Goal: Task Accomplishment & Management: Manage account settings

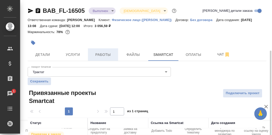
scroll to position [28, 0]
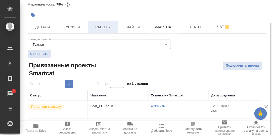
click at [104, 27] on span "Работы" at bounding box center [103, 27] width 24 height 6
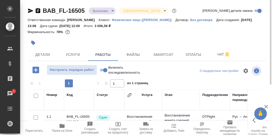
scroll to position [25, 0]
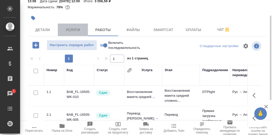
click at [73, 30] on span "Услуги" at bounding box center [73, 30] width 24 height 6
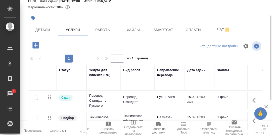
click at [36, 44] on icon "button" at bounding box center [35, 45] width 7 height 7
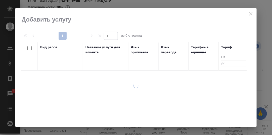
click at [59, 61] on div at bounding box center [60, 59] width 40 height 7
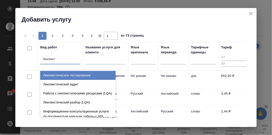
type input "Лингвисти"
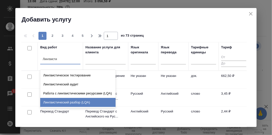
click at [69, 102] on div "Лингвистический разбор (LQA)" at bounding box center [77, 102] width 75 height 9
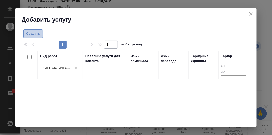
click at [34, 31] on span "Создать" at bounding box center [33, 34] width 14 height 6
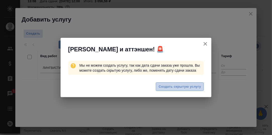
click at [183, 86] on span "Создать скрытую услугу" at bounding box center [180, 87] width 42 height 6
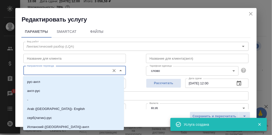
click at [49, 72] on input "Направление перевода" at bounding box center [66, 71] width 83 height 6
click at [42, 84] on li "рус-англ" at bounding box center [73, 82] width 101 height 9
type input "рус-англ"
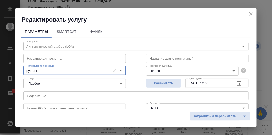
click at [236, 84] on icon "button" at bounding box center [239, 84] width 6 height 6
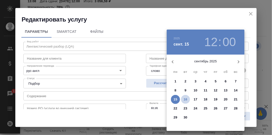
click at [185, 98] on p "16" at bounding box center [186, 99] width 4 height 5
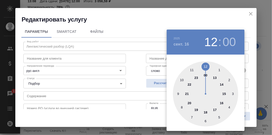
click at [216, 77] on div at bounding box center [205, 94] width 65 height 65
type input "16.09.2025 13:00"
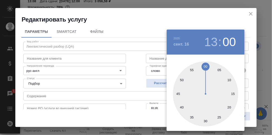
click at [248, 73] on div at bounding box center [136, 67] width 272 height 135
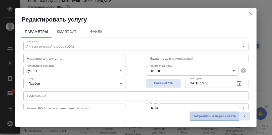
click at [227, 117] on span "Сохранить и пересчитать" at bounding box center [214, 117] width 44 height 6
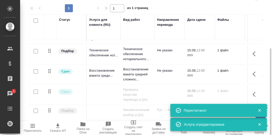
scroll to position [20, 0]
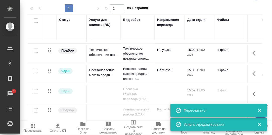
click at [260, 110] on icon "button" at bounding box center [259, 111] width 5 height 5
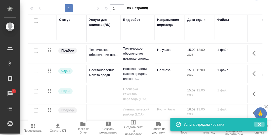
click at [260, 125] on icon "button" at bounding box center [259, 125] width 3 height 3
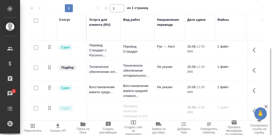
scroll to position [25, 0]
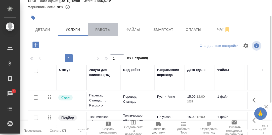
drag, startPoint x: 102, startPoint y: 30, endPoint x: 112, endPoint y: 40, distance: 14.2
click at [102, 30] on span "Работы" at bounding box center [103, 30] width 24 height 6
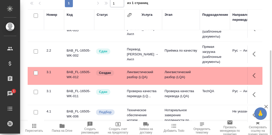
scroll to position [40, 0]
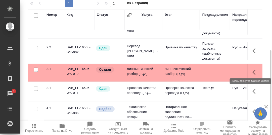
click at [253, 70] on icon "button" at bounding box center [256, 73] width 6 height 6
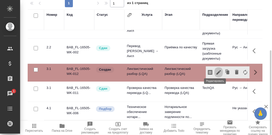
click at [216, 70] on icon "button" at bounding box center [218, 72] width 5 height 5
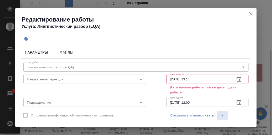
scroll to position [25, 0]
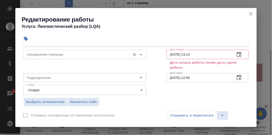
click at [53, 54] on input "Направление перевода" at bounding box center [76, 55] width 103 height 6
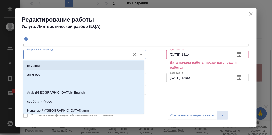
click at [43, 66] on li "рус-англ" at bounding box center [83, 65] width 121 height 9
type input "рус-англ"
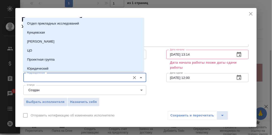
click at [45, 77] on input "Подразделение" at bounding box center [76, 78] width 103 height 6
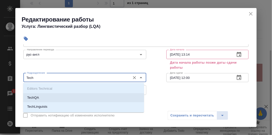
click at [44, 99] on li "TechQA" at bounding box center [83, 97] width 121 height 9
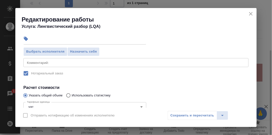
scroll to position [100, 0]
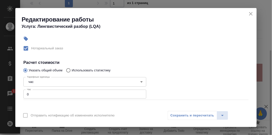
type input "TechQA"
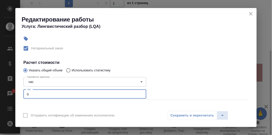
drag, startPoint x: 30, startPoint y: 94, endPoint x: 24, endPoint y: 96, distance: 6.0
click at [24, 96] on input "0" at bounding box center [84, 94] width 123 height 9
type input "1"
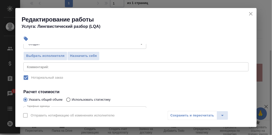
scroll to position [50, 0]
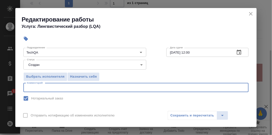
click at [44, 87] on textarea at bounding box center [136, 88] width 218 height 4
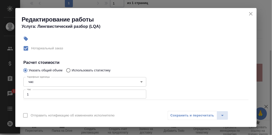
scroll to position [75, 0]
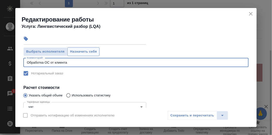
type textarea "Обработка ОС от клиента"
click at [85, 52] on span "Назначить себя" at bounding box center [83, 52] width 27 height 6
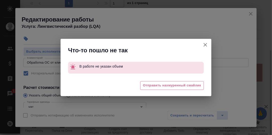
click at [204, 46] on icon "button" at bounding box center [205, 45] width 6 height 6
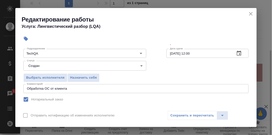
scroll to position [25, 0]
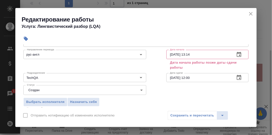
click at [236, 54] on icon "button" at bounding box center [239, 55] width 6 height 6
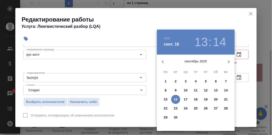
click at [175, 100] on p "16" at bounding box center [176, 99] width 4 height 5
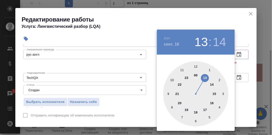
click at [181, 70] on div at bounding box center [195, 94] width 65 height 65
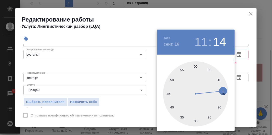
click at [196, 66] on div at bounding box center [195, 94] width 65 height 65
type input "16.09.2025 11:00"
click at [241, 86] on div at bounding box center [136, 67] width 272 height 135
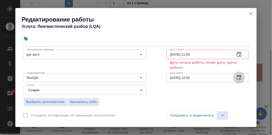
click at [237, 76] on icon "button" at bounding box center [239, 77] width 5 height 5
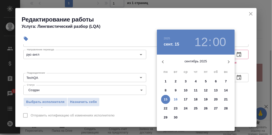
click at [173, 99] on span "16" at bounding box center [175, 99] width 9 height 5
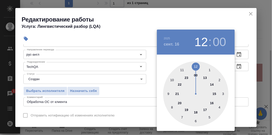
click at [205, 78] on div at bounding box center [195, 94] width 65 height 65
type input "16.09.2025 13:00"
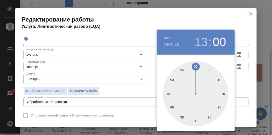
click at [245, 80] on div at bounding box center [136, 67] width 272 height 135
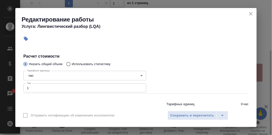
scroll to position [100, 0]
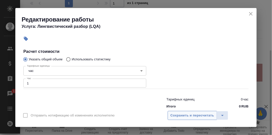
click at [202, 114] on span "Сохранить и пересчитать" at bounding box center [192, 116] width 44 height 6
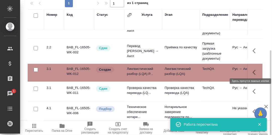
click at [253, 71] on icon "button" at bounding box center [256, 73] width 6 height 6
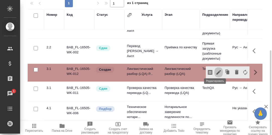
click at [216, 70] on icon "button" at bounding box center [218, 72] width 5 height 5
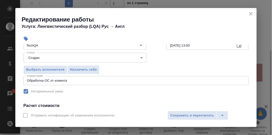
scroll to position [50, 0]
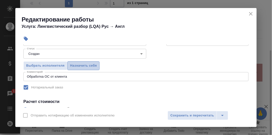
click at [85, 65] on span "Назначить себя" at bounding box center [83, 66] width 27 height 6
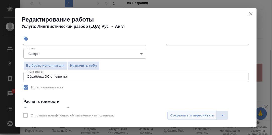
click at [198, 114] on span "Сохранить и пересчитать" at bounding box center [192, 116] width 44 height 6
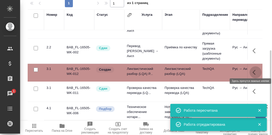
click at [253, 70] on icon "button" at bounding box center [256, 73] width 6 height 6
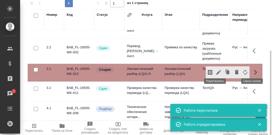
click at [216, 70] on icon "button" at bounding box center [218, 72] width 5 height 5
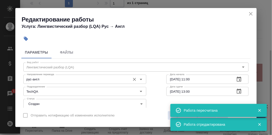
scroll to position [25, 0]
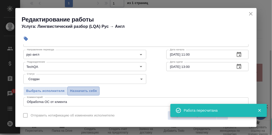
click at [85, 89] on span "Назначить себя" at bounding box center [83, 91] width 27 height 6
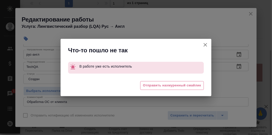
click at [204, 46] on icon "button" at bounding box center [205, 45] width 6 height 6
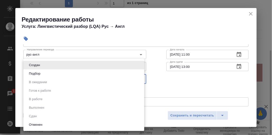
click at [139, 79] on body "🙏 .cls-1 fill:#fff; AWATERA Румянцева Дарья d.rumyantseva Клиенты Спецификации …" at bounding box center [136, 67] width 272 height 135
click at [156, 71] on div at bounding box center [136, 67] width 272 height 135
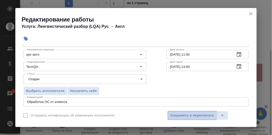
click at [194, 118] on span "Сохранить и пересчитать" at bounding box center [192, 116] width 44 height 6
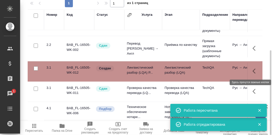
click at [253, 72] on icon "button" at bounding box center [256, 71] width 6 height 6
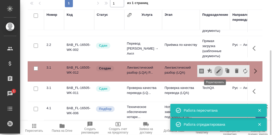
click at [216, 70] on icon "button" at bounding box center [218, 71] width 5 height 5
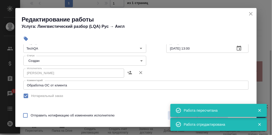
scroll to position [50, 0]
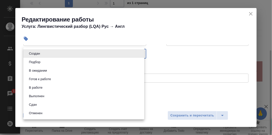
click at [140, 52] on body "🙏 .cls-1 fill:#fff; AWATERA Румянцева Дарья d.rumyantseva Клиенты Спецификации …" at bounding box center [136, 67] width 272 height 135
click at [46, 103] on li "Сдан" at bounding box center [83, 105] width 121 height 9
type input "closed"
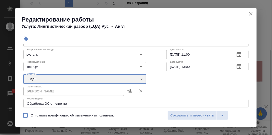
scroll to position [0, 0]
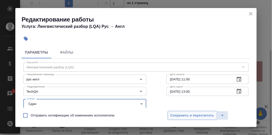
click at [195, 115] on span "Сохранить и пересчитать" at bounding box center [192, 116] width 44 height 6
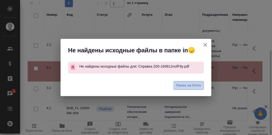
click at [187, 85] on span "Папка на Drive" at bounding box center [188, 86] width 25 height 6
click at [205, 46] on icon "button" at bounding box center [205, 45] width 6 height 6
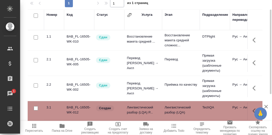
scroll to position [30, 0]
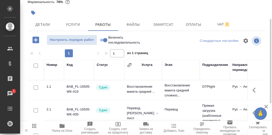
click at [101, 39] on input "Включить последовательность" at bounding box center [105, 40] width 18 height 6
checkbox input "true"
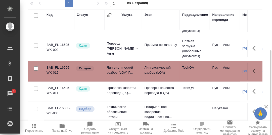
scroll to position [42, 0]
click at [253, 68] on icon "button" at bounding box center [256, 71] width 6 height 6
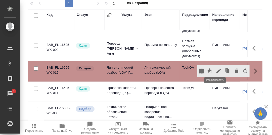
click at [216, 70] on icon "button" at bounding box center [219, 71] width 6 height 6
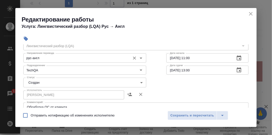
scroll to position [50, 0]
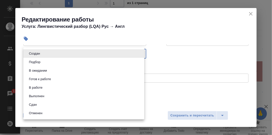
click at [139, 54] on body "🙏 .cls-1 fill:#fff; AWATERA Румянцева Дарья d.rumyantseva Клиенты Спецификации …" at bounding box center [136, 67] width 272 height 135
click at [50, 104] on li "Сдан" at bounding box center [83, 105] width 121 height 9
type input "closed"
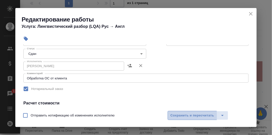
click at [179, 114] on span "Сохранить и пересчитать" at bounding box center [192, 116] width 44 height 6
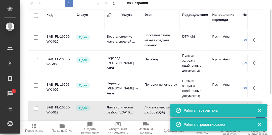
scroll to position [30, 0]
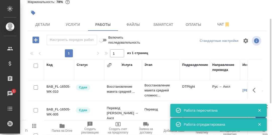
click at [106, 40] on input "Включить последовательность" at bounding box center [101, 40] width 18 height 6
checkbox input "false"
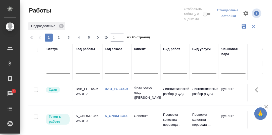
scroll to position [92, 0]
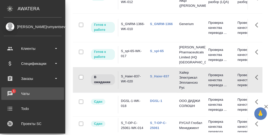
drag, startPoint x: 11, startPoint y: 93, endPoint x: 14, endPoint y: 95, distance: 3.6
click at [11, 93] on div "Чаты" at bounding box center [33, 94] width 58 height 8
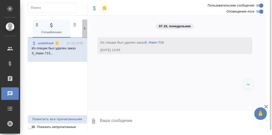
click at [85, 28] on icon at bounding box center [85, 28] width 2 height 3
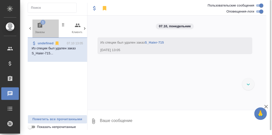
click at [42, 27] on icon "button" at bounding box center [40, 25] width 5 height 5
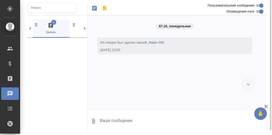
scroll to position [0, 37]
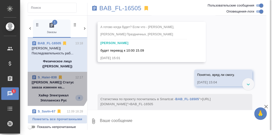
click at [54, 84] on p "[[PERSON_NAME]] Статус заказа изменен на..." at bounding box center [58, 85] width 52 height 10
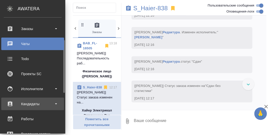
scroll to position [100, 0]
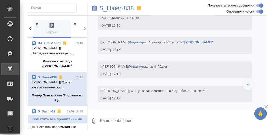
click at [10, 68] on div "Работы" at bounding box center [3, 69] width 13 height 8
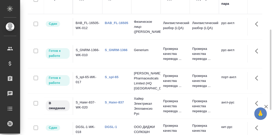
scroll to position [75, 0]
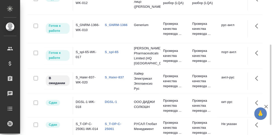
click at [117, 24] on link "S_GNRM-1366" at bounding box center [116, 25] width 23 height 4
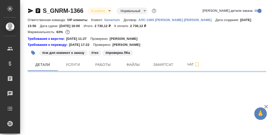
select select "RU"
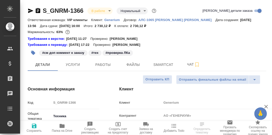
type textarea "x"
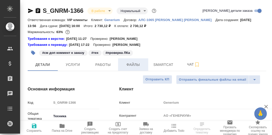
type textarea "x"
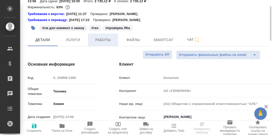
click at [104, 41] on span "Работы" at bounding box center [103, 40] width 24 height 6
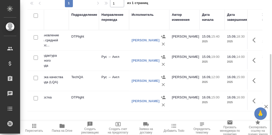
scroll to position [0, 111]
click at [253, 80] on icon "button" at bounding box center [254, 80] width 3 height 5
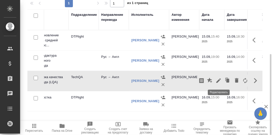
click at [220, 82] on icon "button" at bounding box center [219, 81] width 6 height 6
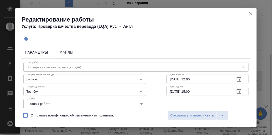
scroll to position [25, 0]
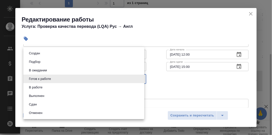
click at [139, 79] on body "🙏 .cls-1 fill:#fff; AWATERA Румянцева Дарья d.rumyantseva Клиенты Спецификации …" at bounding box center [136, 67] width 272 height 135
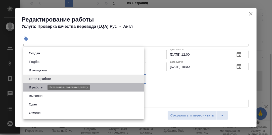
click at [38, 88] on button "В работе" at bounding box center [35, 88] width 17 height 6
type input "inProgress"
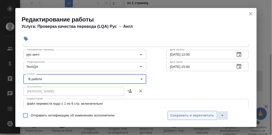
click at [201, 116] on span "Сохранить и пересчитать" at bounding box center [192, 116] width 44 height 6
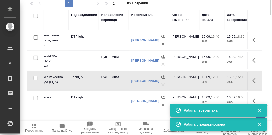
scroll to position [0, 0]
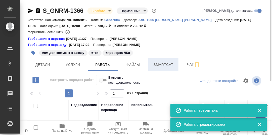
click at [165, 64] on span "Smartcat" at bounding box center [163, 65] width 24 height 6
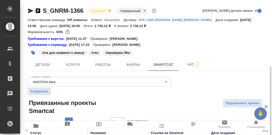
scroll to position [37, 0]
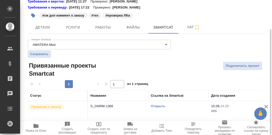
click at [158, 105] on link "Открыть" at bounding box center [158, 107] width 14 height 4
click at [159, 106] on link "Открыть" at bounding box center [158, 107] width 14 height 4
click at [35, 126] on icon "button" at bounding box center [35, 126] width 5 height 4
